Goal: Book appointment/travel/reservation

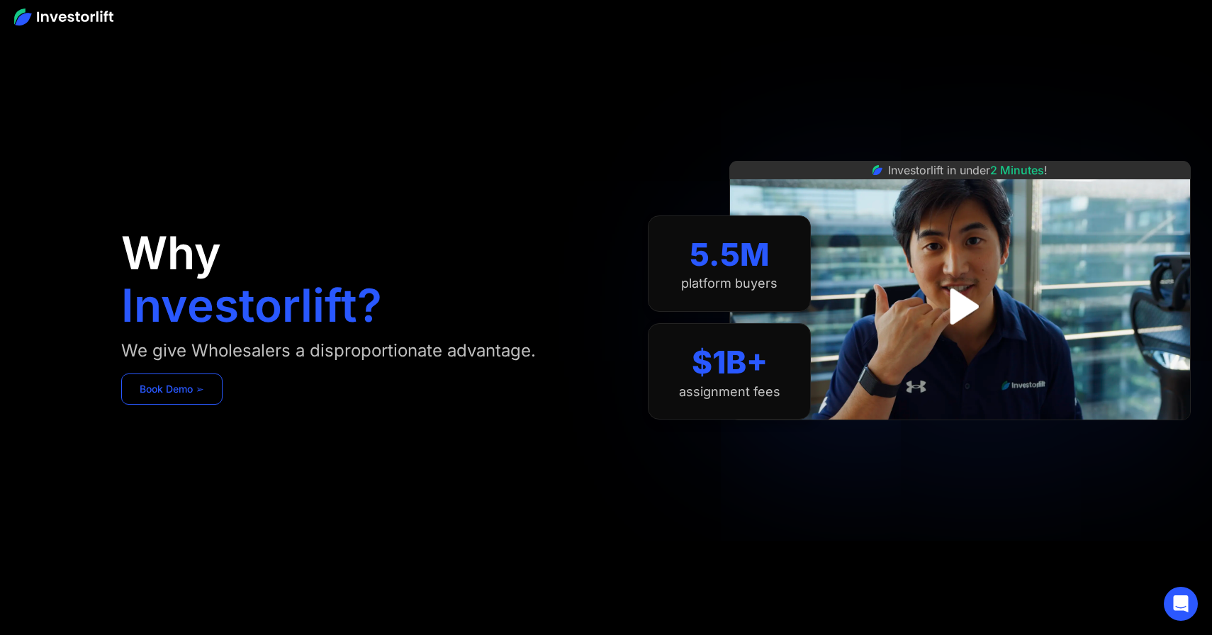
click at [161, 389] on link "Book Demo ➢" at bounding box center [171, 389] width 101 height 31
click at [86, 12] on img at bounding box center [63, 17] width 99 height 17
click at [184, 393] on link "Book Demo ➢" at bounding box center [171, 389] width 101 height 31
